Goal: Task Accomplishment & Management: Manage account settings

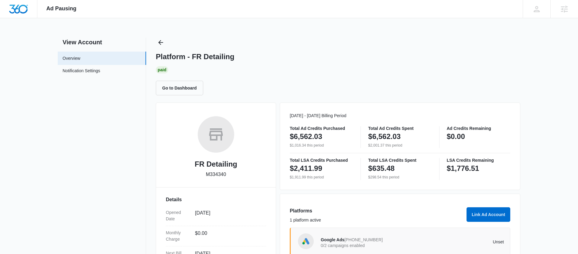
click at [87, 79] on nav "View Account Overview Notification Settings 0" at bounding box center [102, 198] width 88 height 321
click at [90, 72] on link "Notification Settings" at bounding box center [82, 72] width 38 height 8
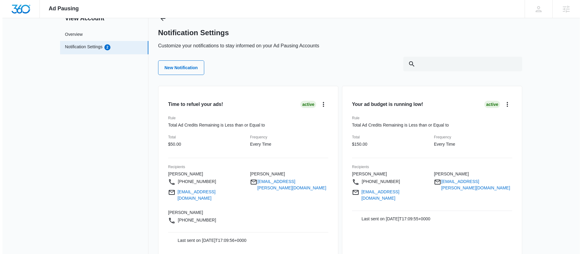
scroll to position [43, 0]
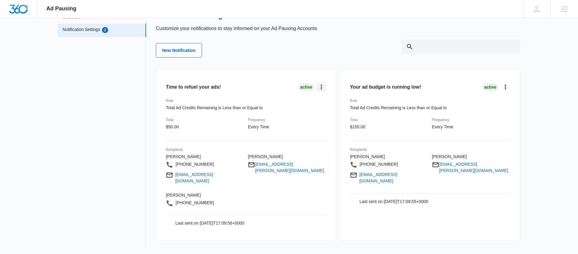
click at [317, 85] on button "card.dropdown.label" at bounding box center [321, 87] width 10 height 10
click at [332, 103] on div "Edit" at bounding box center [333, 104] width 18 height 4
select select "every_time"
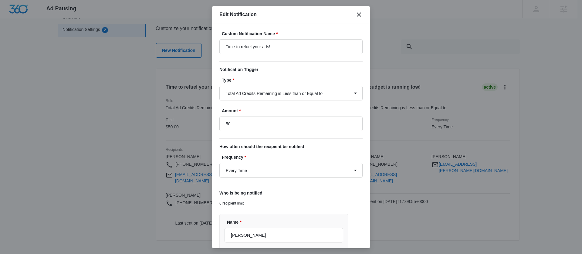
type input "$50.00"
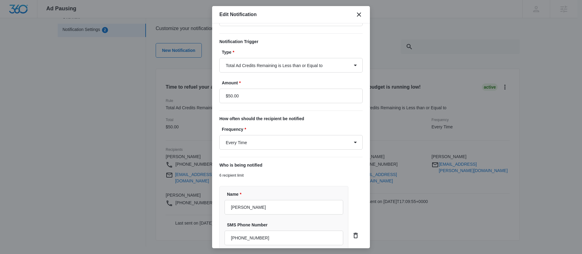
scroll to position [86, 0]
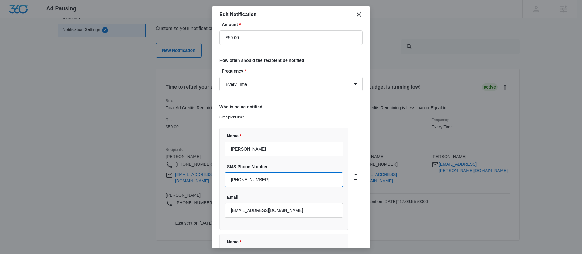
drag, startPoint x: 284, startPoint y: 178, endPoint x: 189, endPoint y: 173, distance: 95.4
click at [189, 173] on body "Ad Pausing Apps Reputation CRM Email Social POS Content Ads Intelligence Files …" at bounding box center [291, 86] width 582 height 254
drag, startPoint x: 281, startPoint y: 148, endPoint x: 143, endPoint y: 142, distance: 138.0
click at [143, 142] on body "Ad Pausing Apps Reputation CRM Email Social POS Content Ads Intelligence Files …" at bounding box center [291, 86] width 582 height 254
click at [278, 210] on input "info@frdetailing.com" at bounding box center [284, 210] width 119 height 15
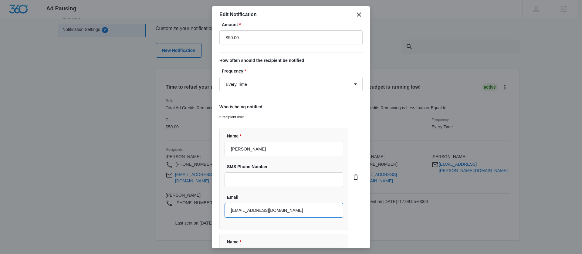
drag, startPoint x: 281, startPoint y: 210, endPoint x: 193, endPoint y: 206, distance: 87.8
click at [193, 206] on body "Ad Pausing Apps Reputation CRM Email Social POS Content Ads Intelligence Files …" at bounding box center [291, 86] width 582 height 254
click at [353, 178] on icon "card.dropdown.delete" at bounding box center [355, 177] width 7 height 7
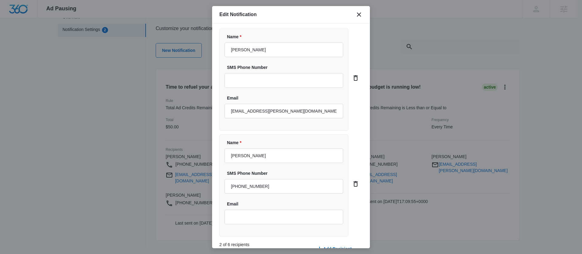
scroll to position [217, 0]
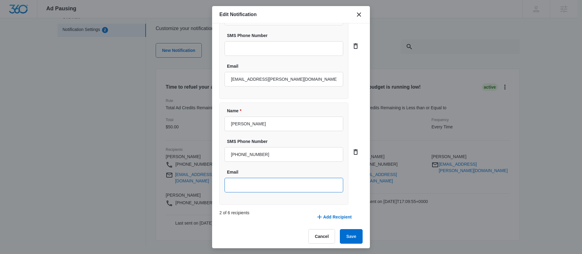
click at [271, 185] on input "Email" at bounding box center [284, 185] width 119 height 15
paste input "info@frdetailing.com"
type input "info@frdetailing.com"
click at [346, 236] on button "Save" at bounding box center [351, 236] width 23 height 15
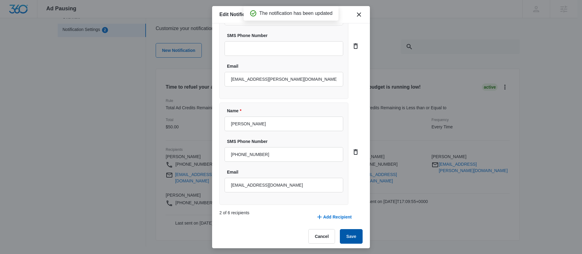
scroll to position [22, 0]
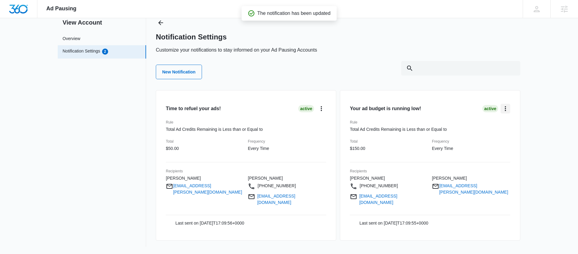
click at [507, 110] on button "card.dropdown.label" at bounding box center [505, 109] width 10 height 10
click at [515, 124] on div "Edit" at bounding box center [517, 126] width 18 height 4
select select "every_time"
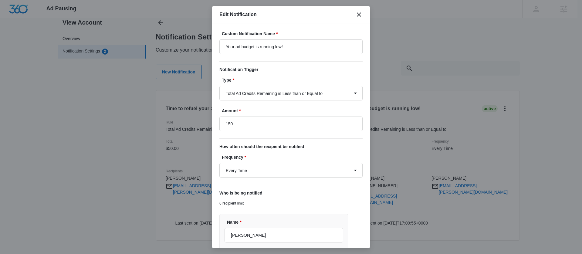
type input "$150.00"
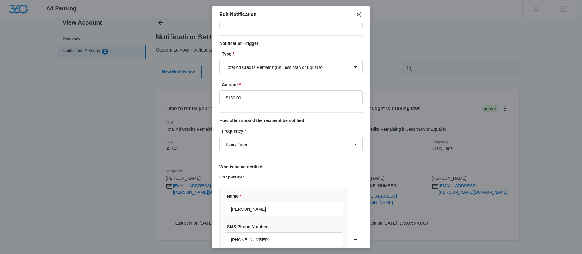
scroll to position [129, 0]
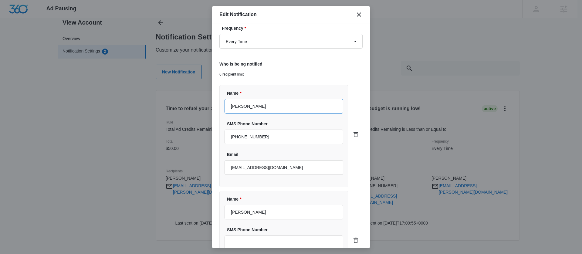
drag, startPoint x: 271, startPoint y: 107, endPoint x: 185, endPoint y: 98, distance: 86.1
click at [185, 98] on body "Ad Pausing Apps Reputation CRM Email Social POS Content Ads Intelligence Files …" at bounding box center [291, 107] width 582 height 254
click at [358, 16] on icon "close" at bounding box center [359, 14] width 4 height 4
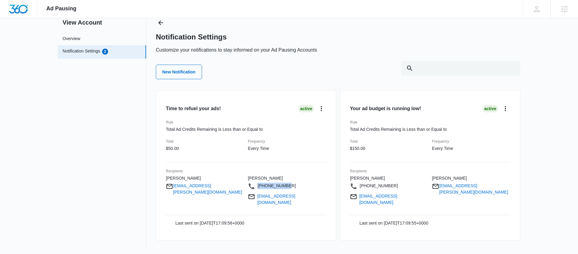
drag, startPoint x: 291, startPoint y: 182, endPoint x: 287, endPoint y: 184, distance: 4.7
click at [287, 184] on p "+19199876620" at bounding box center [287, 187] width 78 height 9
copy p "+19199876620"
click at [506, 105] on icon "card.dropdown.label" at bounding box center [505, 108] width 7 height 7
click at [511, 118] on div "Edit Pause Duplicate Delete" at bounding box center [520, 139] width 40 height 47
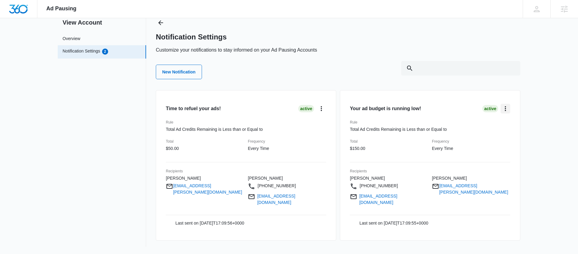
click at [507, 105] on icon "card.dropdown.label" at bounding box center [505, 108] width 7 height 7
click at [516, 121] on button "Edit" at bounding box center [520, 125] width 39 height 9
select select "every_time"
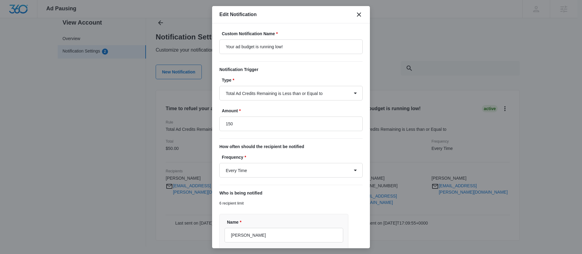
type input "$150.00"
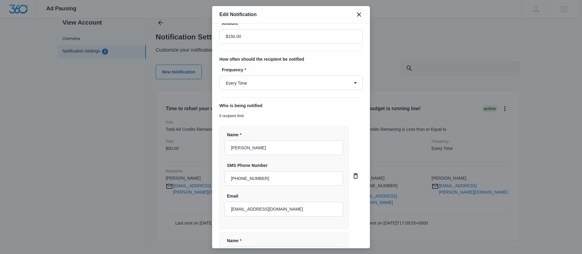
scroll to position [128, 0]
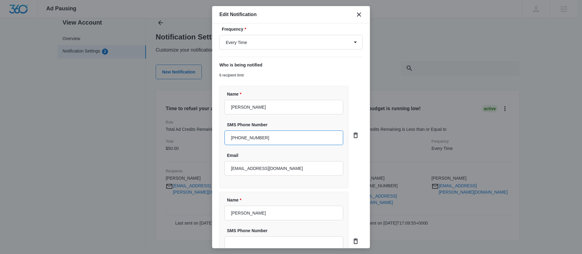
drag, startPoint x: 281, startPoint y: 138, endPoint x: 158, endPoint y: 122, distance: 124.3
click at [158, 122] on body "Ad Pausing Apps Reputation CRM Email Social POS Content Ads Intelligence Files …" at bounding box center [291, 107] width 582 height 254
paste input "919 987 6620"
type input "+1 919 987 6620"
drag, startPoint x: 266, startPoint y: 105, endPoint x: 203, endPoint y: 102, distance: 63.5
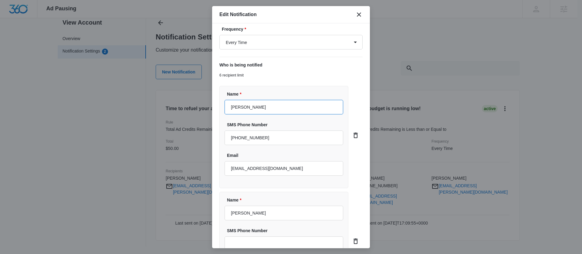
click at [203, 102] on body "Ad Pausing Apps Reputation CRM Email Social POS Content Ads Intelligence Files …" at bounding box center [291, 107] width 582 height 254
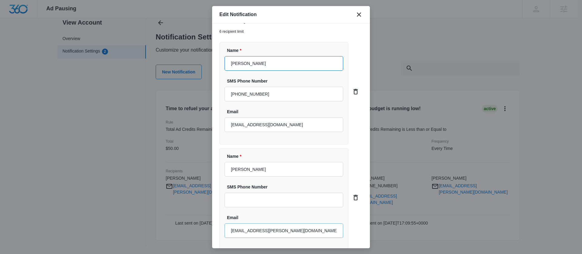
scroll to position [220, 0]
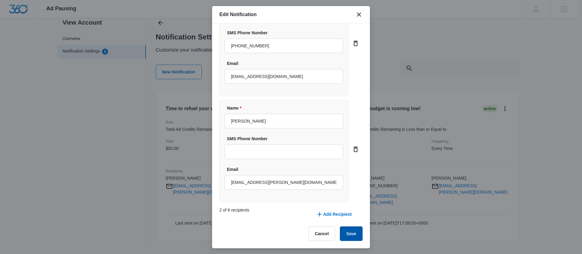
type input "Brian"
click at [344, 232] on button "Save" at bounding box center [351, 234] width 23 height 15
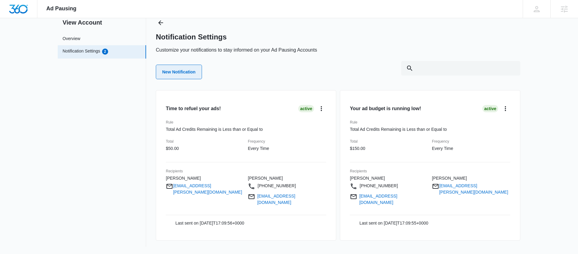
click at [171, 71] on button "New Notification" at bounding box center [179, 72] width 46 height 15
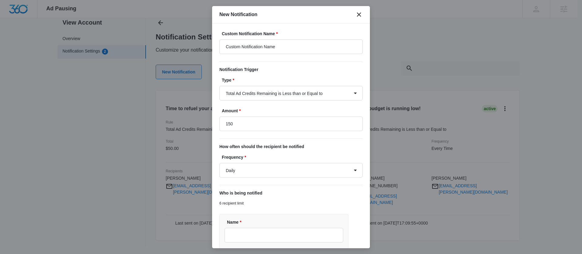
type input "$150.00"
click at [276, 92] on select "Total Ad Credits Remaining is Less than or Equal to Total Ad Spend is Greater t…" at bounding box center [291, 93] width 143 height 15
select select "lsa_spend"
click at [220, 86] on select "Total Ad Credits Remaining is Less than or Equal to Total Ad Spend is Greater t…" at bounding box center [291, 93] width 143 height 15
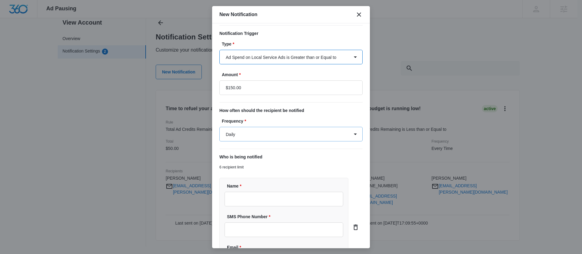
scroll to position [0, 0]
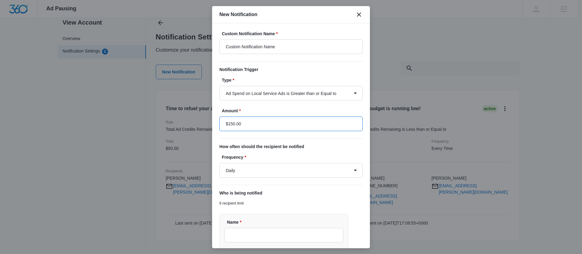
click at [328, 121] on input "$150.00" at bounding box center [291, 124] width 143 height 15
click at [312, 44] on input "Custom Notification Name" at bounding box center [291, 46] width 143 height 15
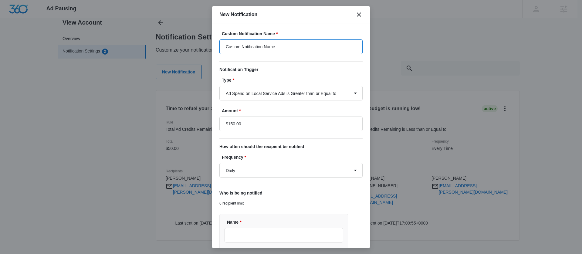
click at [312, 44] on input "Custom Notification Name" at bounding box center [291, 46] width 143 height 15
click at [223, 46] on input "LSA Budget" at bounding box center [291, 46] width 143 height 15
type input "Check on LSA Budget"
click at [316, 123] on input "$150.00" at bounding box center [291, 124] width 143 height 15
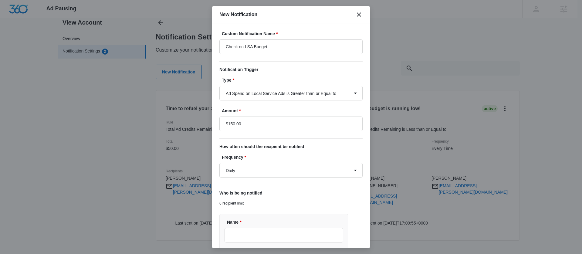
click at [332, 114] on label "Amount *" at bounding box center [293, 111] width 143 height 6
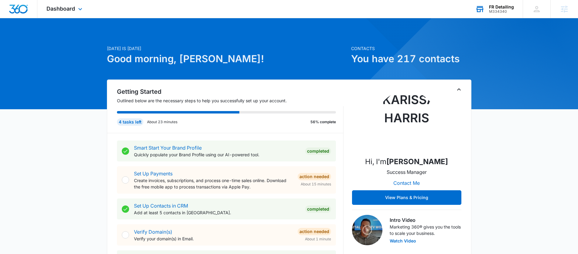
click at [499, 2] on div "FR Detailing M334340 Your Accounts View All" at bounding box center [494, 9] width 56 height 18
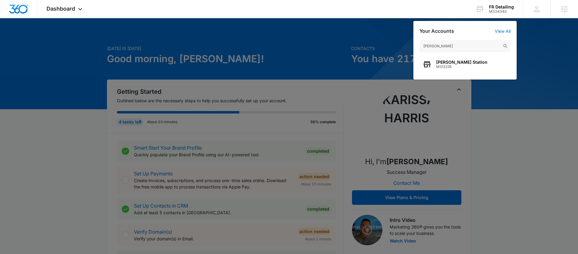
type input "[PERSON_NAME]"
click at [449, 65] on span "M312235" at bounding box center [461, 67] width 51 height 4
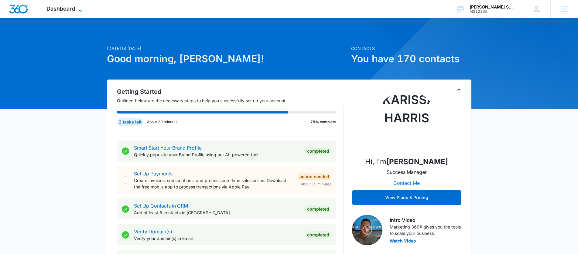
click at [80, 11] on icon at bounding box center [80, 10] width 7 height 7
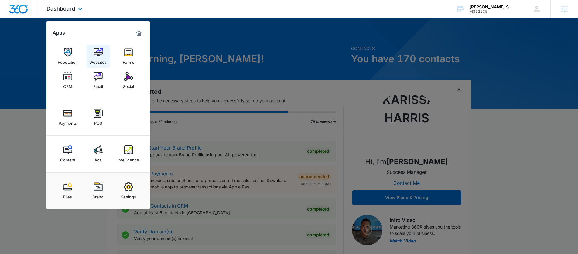
click at [98, 60] on div "Websites" at bounding box center [97, 61] width 17 height 8
